Goal: Information Seeking & Learning: Learn about a topic

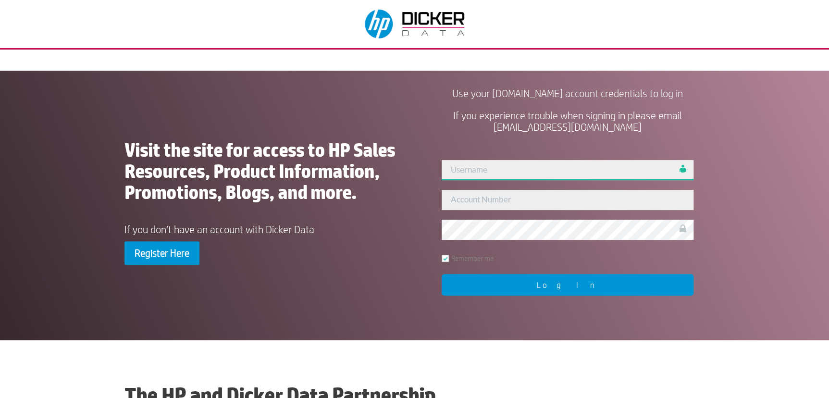
type input "sales@adelaideon"
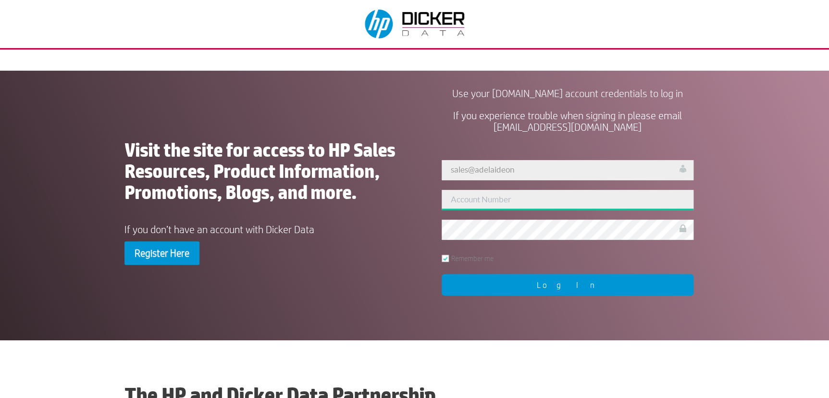
click at [499, 202] on input "text" at bounding box center [568, 200] width 252 height 20
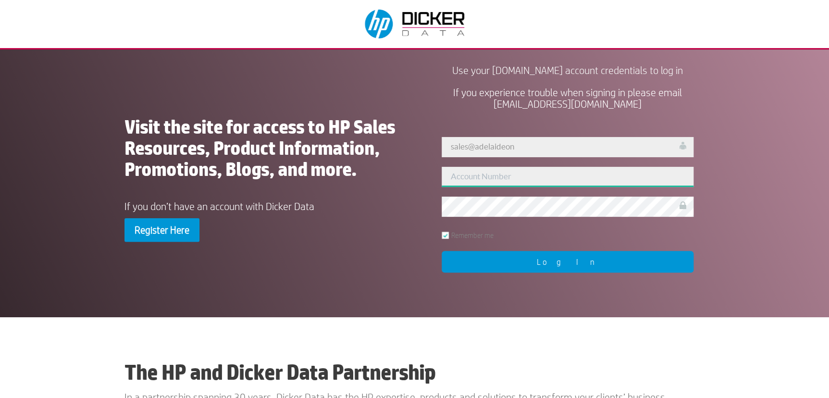
click at [485, 178] on input "text" at bounding box center [568, 177] width 252 height 20
paste input "235356"
type input "235356"
click at [683, 206] on label at bounding box center [683, 205] width 8 height 15
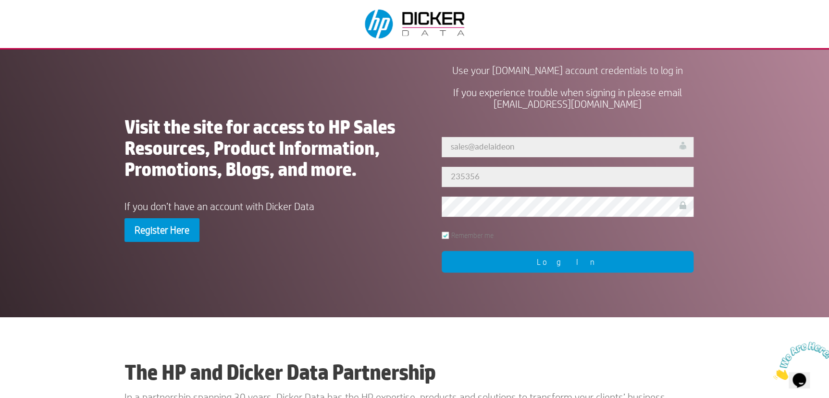
click at [575, 263] on input "Log In" at bounding box center [568, 262] width 252 height 22
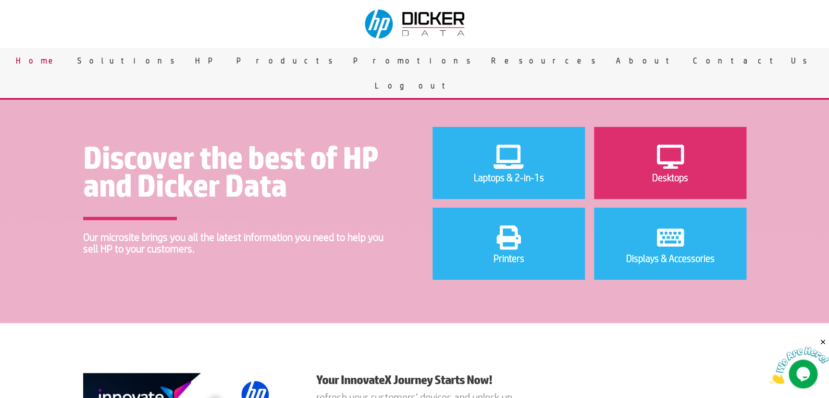
click at [665, 166] on icon at bounding box center [670, 156] width 36 height 29
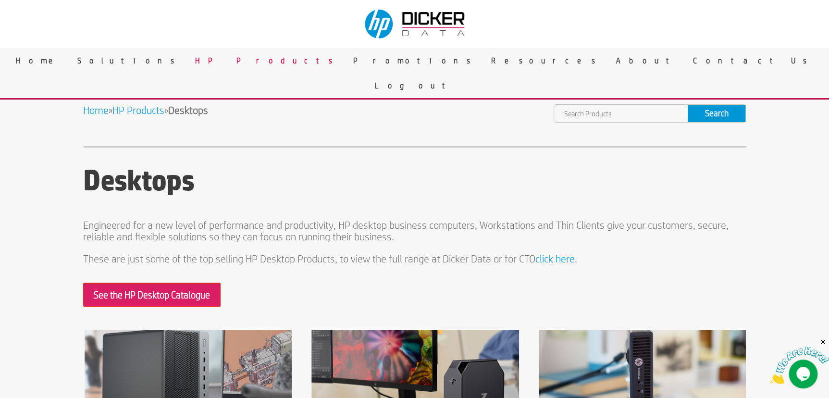
click at [588, 116] on input "text" at bounding box center [621, 113] width 134 height 17
type input "z4"
click at [688, 105] on input "Search" at bounding box center [717, 113] width 58 height 17
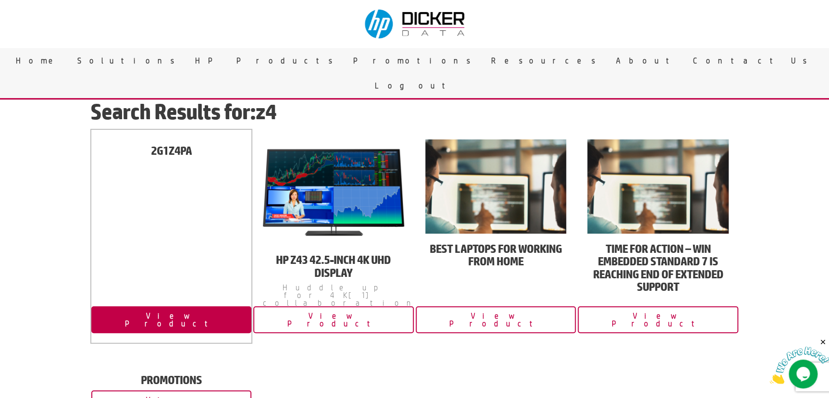
click at [175, 317] on link "View Product" at bounding box center [171, 319] width 161 height 27
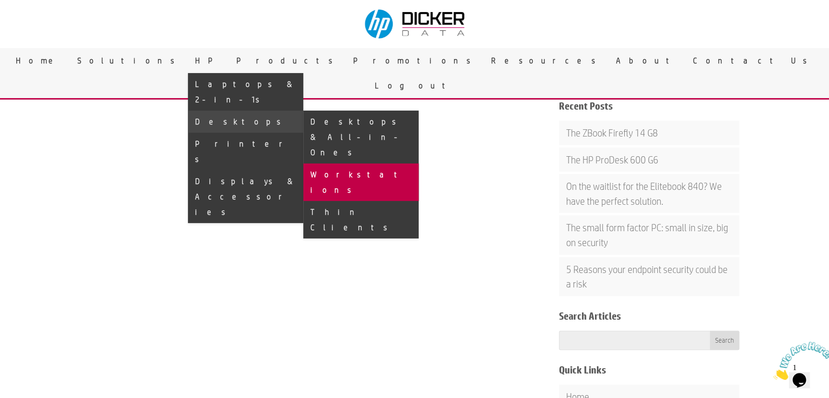
click at [419, 163] on link "Workstations" at bounding box center [360, 182] width 115 height 38
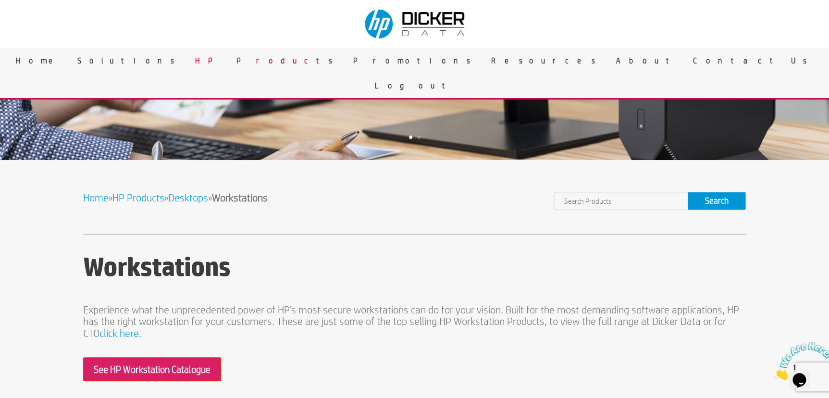
scroll to position [218, 0]
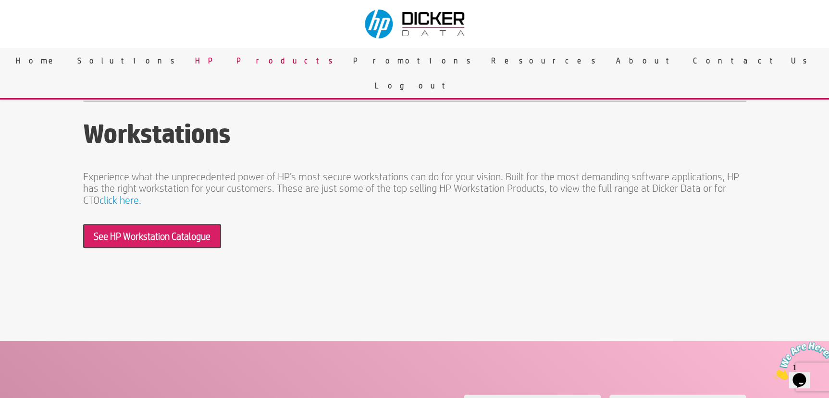
click at [125, 235] on link "See HP Workstation Catalogue" at bounding box center [152, 236] width 138 height 24
